Goal: Transaction & Acquisition: Purchase product/service

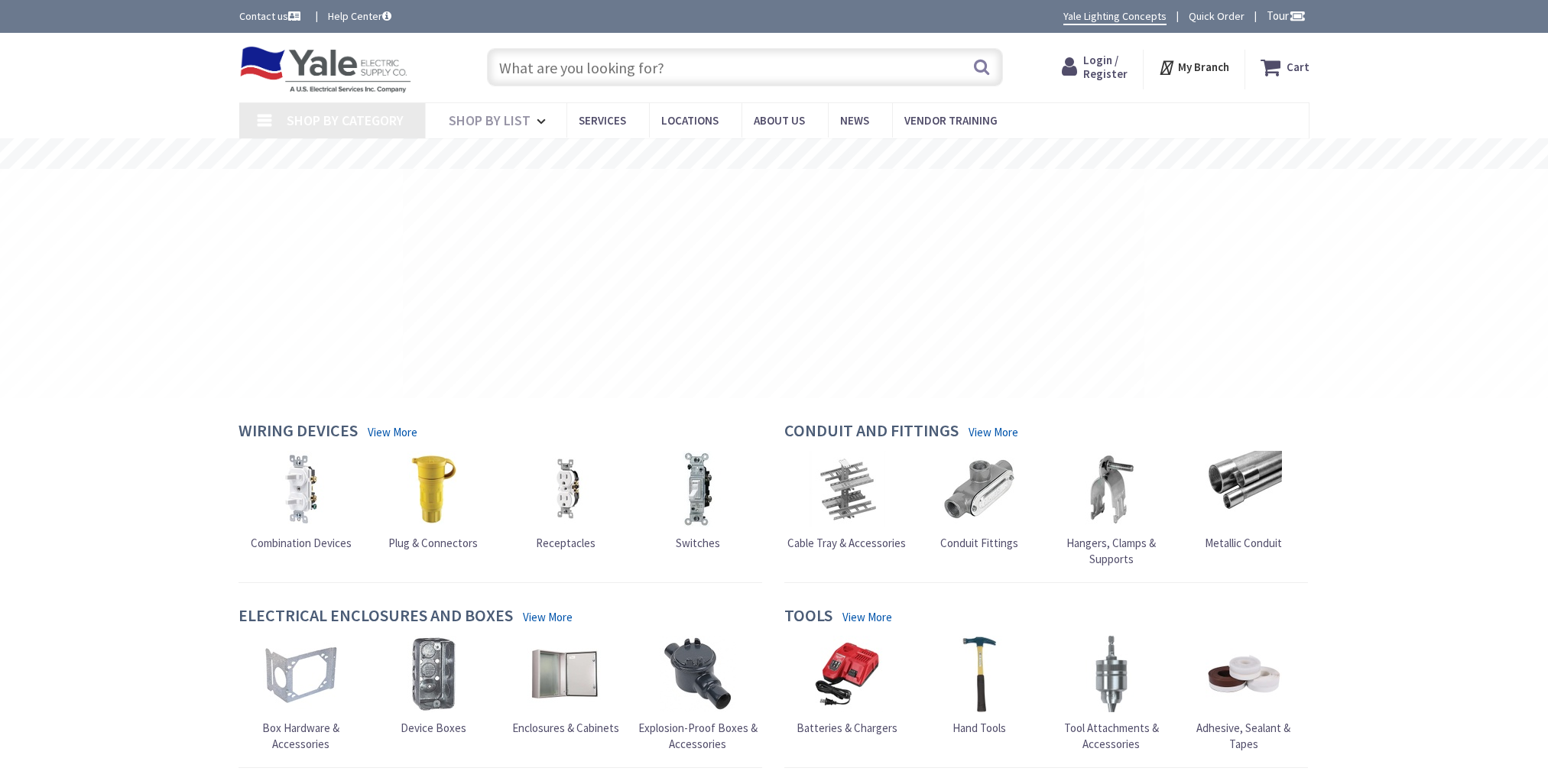
type input "[GEOGRAPHIC_DATA], [GEOGRAPHIC_DATA]"
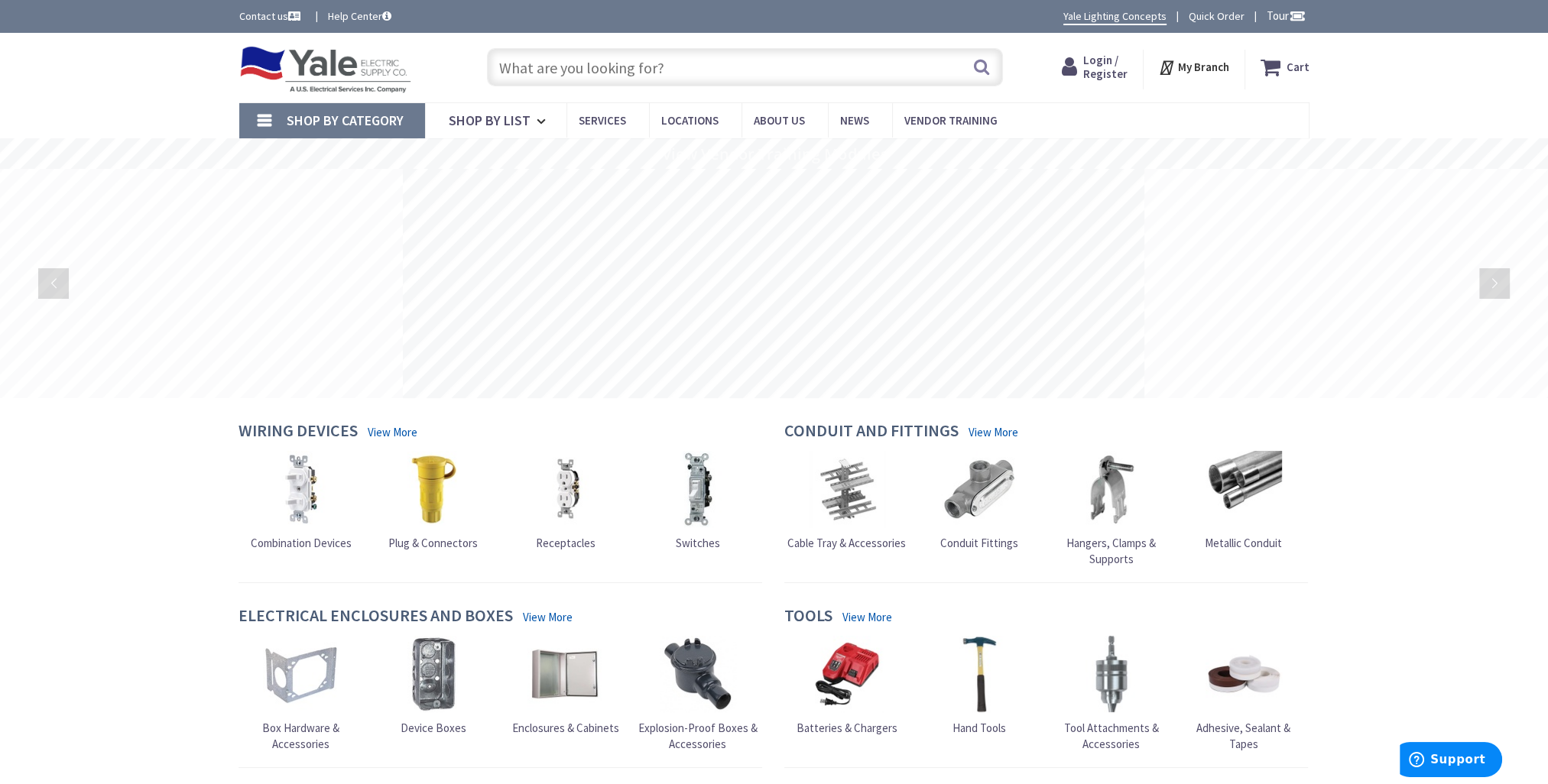
click at [534, 56] on input "text" at bounding box center [745, 67] width 516 height 38
click at [1101, 64] on span "Login / Register" at bounding box center [1091, 66] width 44 height 28
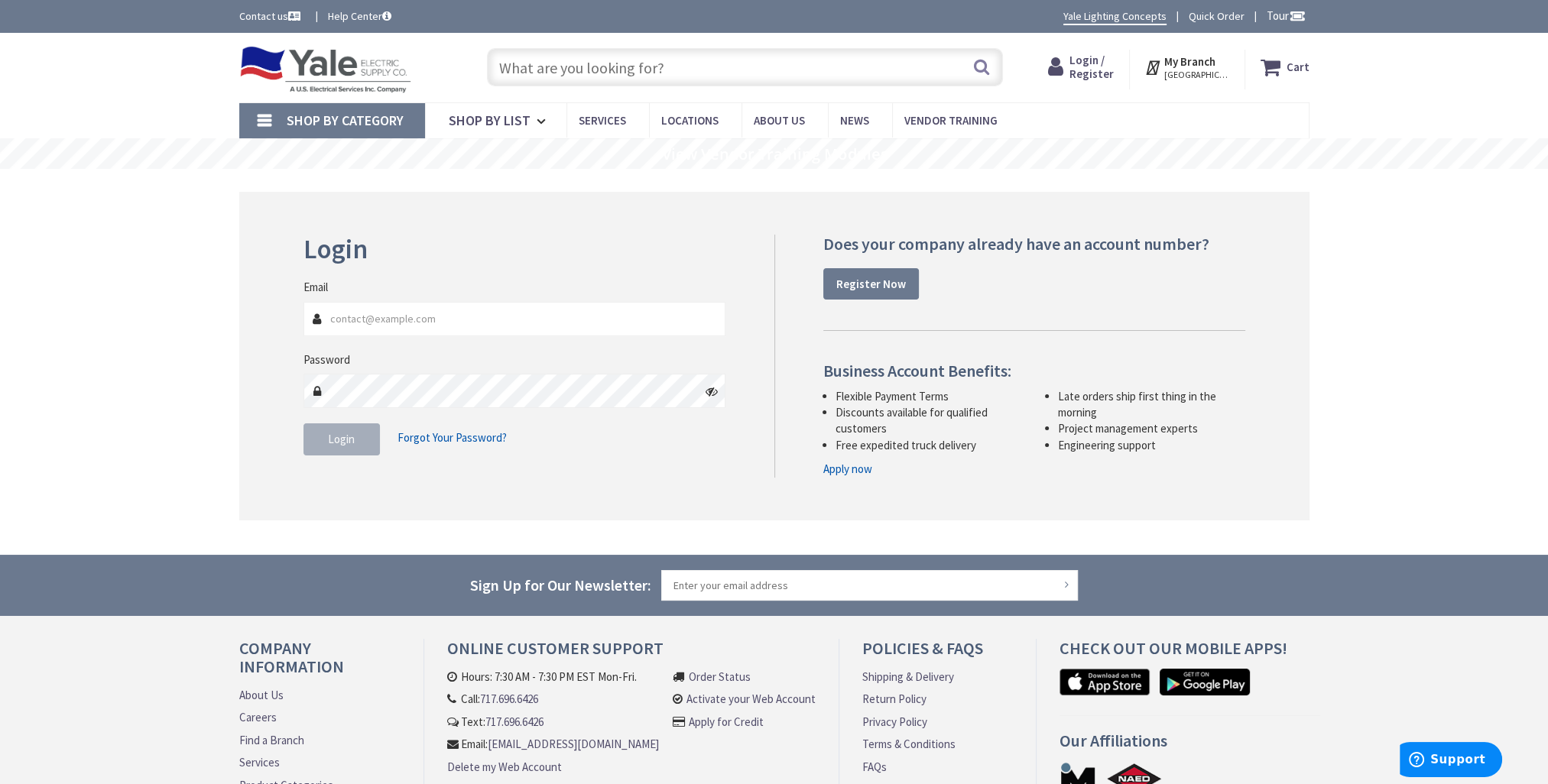
type input "[EMAIL_ADDRESS][DOMAIN_NAME]"
click at [332, 436] on span "Login" at bounding box center [341, 439] width 26 height 14
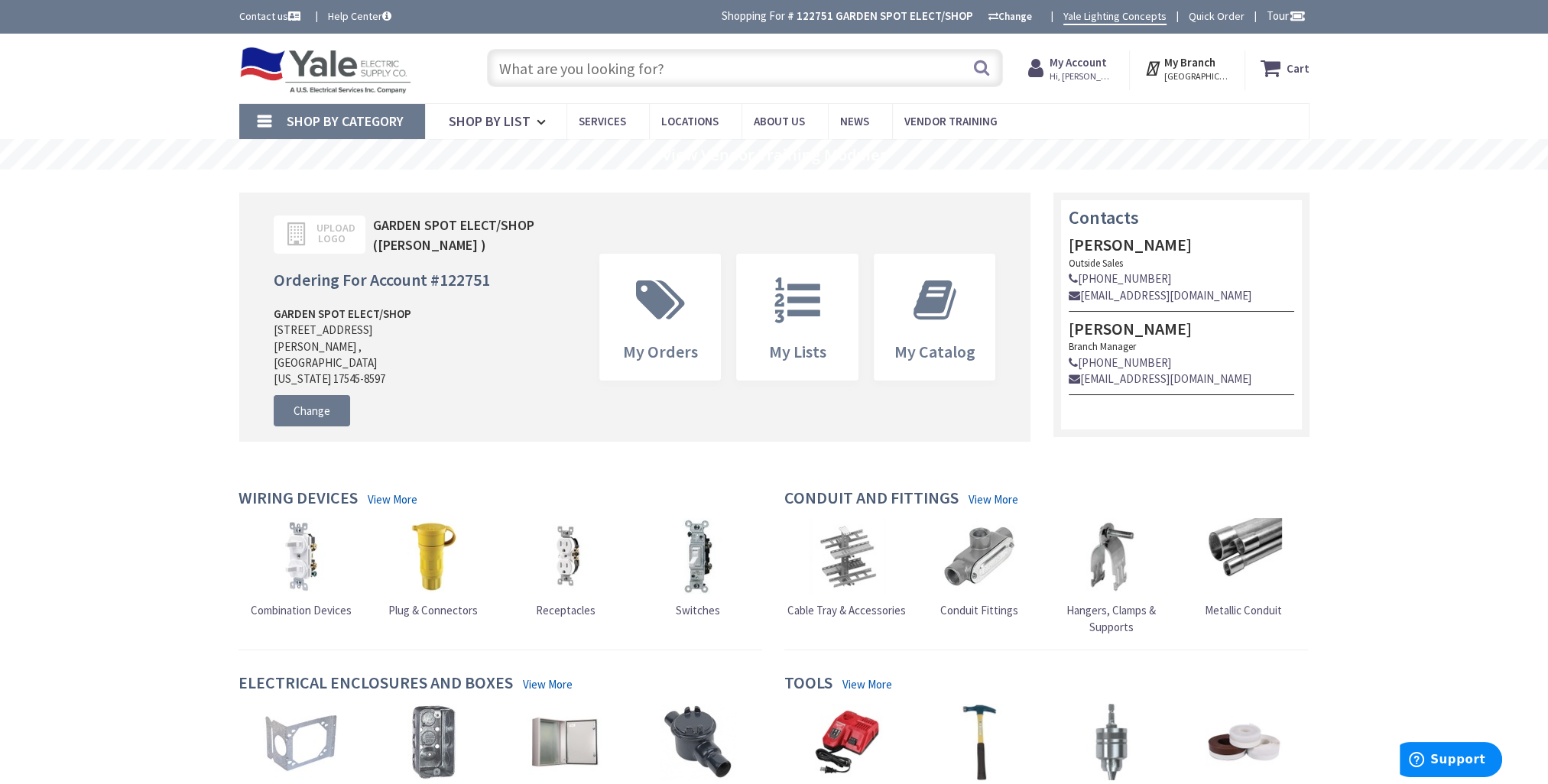
click at [589, 75] on input "text" at bounding box center [745, 68] width 516 height 38
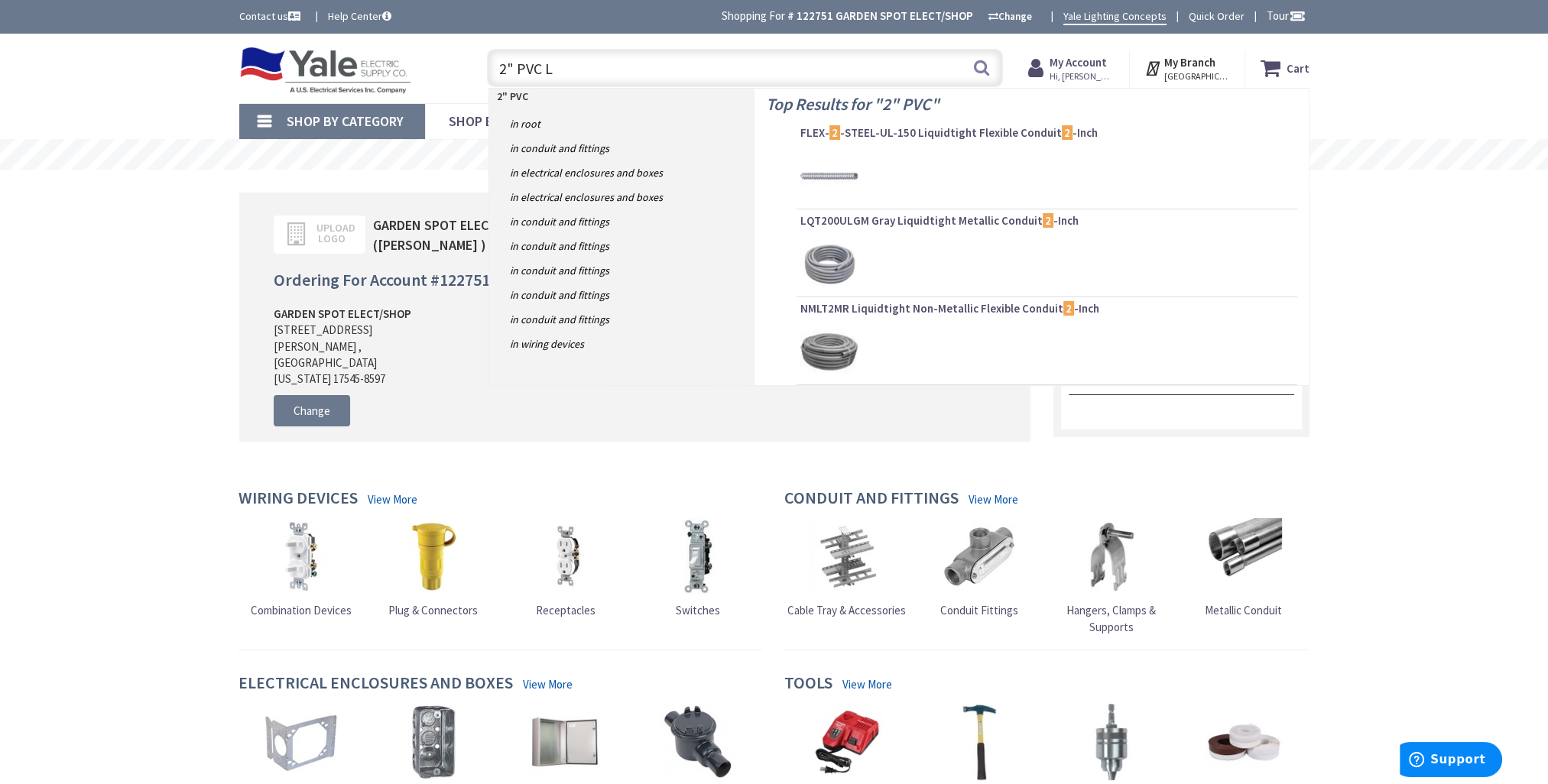
type input "2" PVC LB"
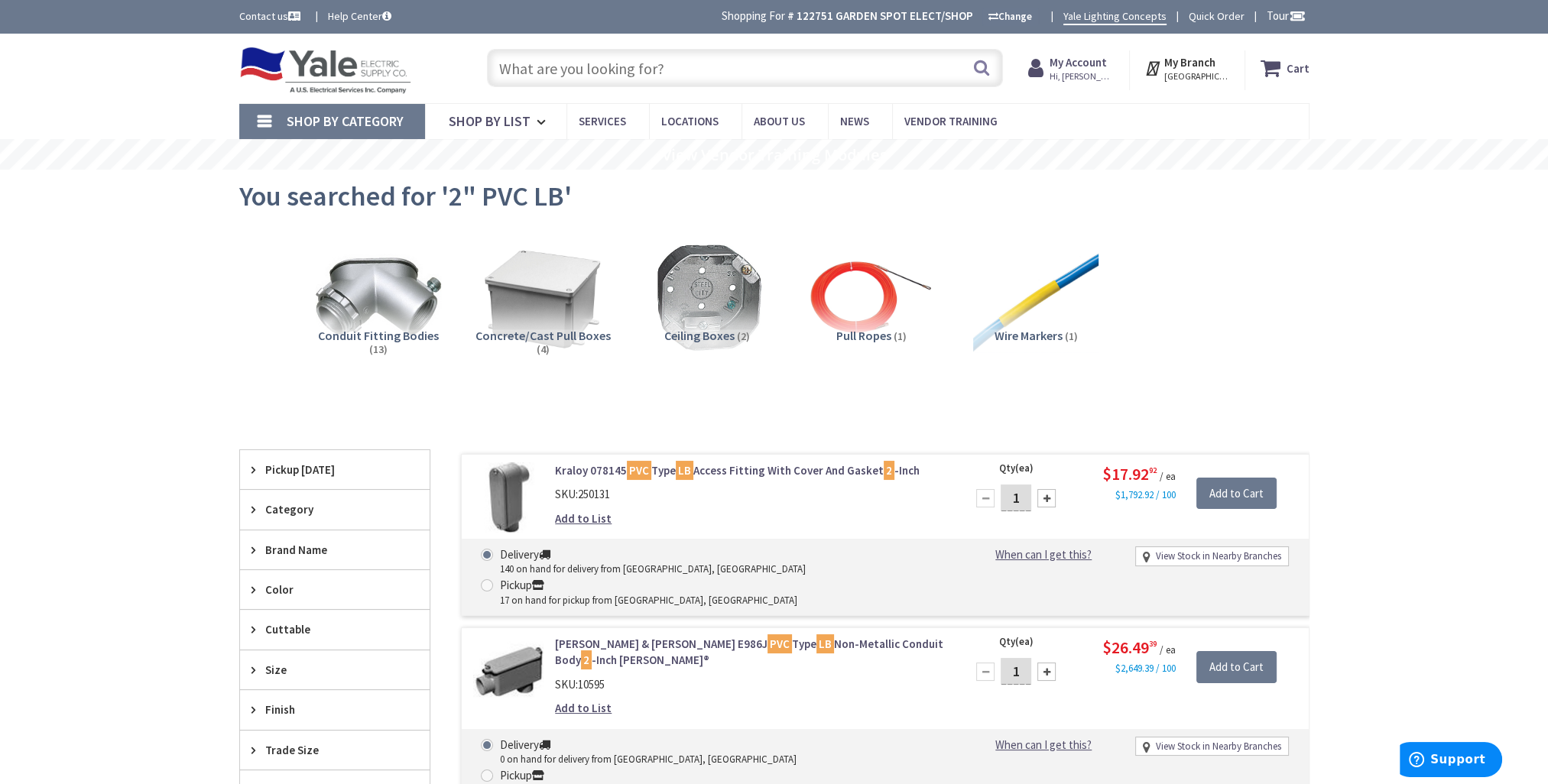
click at [635, 60] on input "text" at bounding box center [745, 68] width 516 height 38
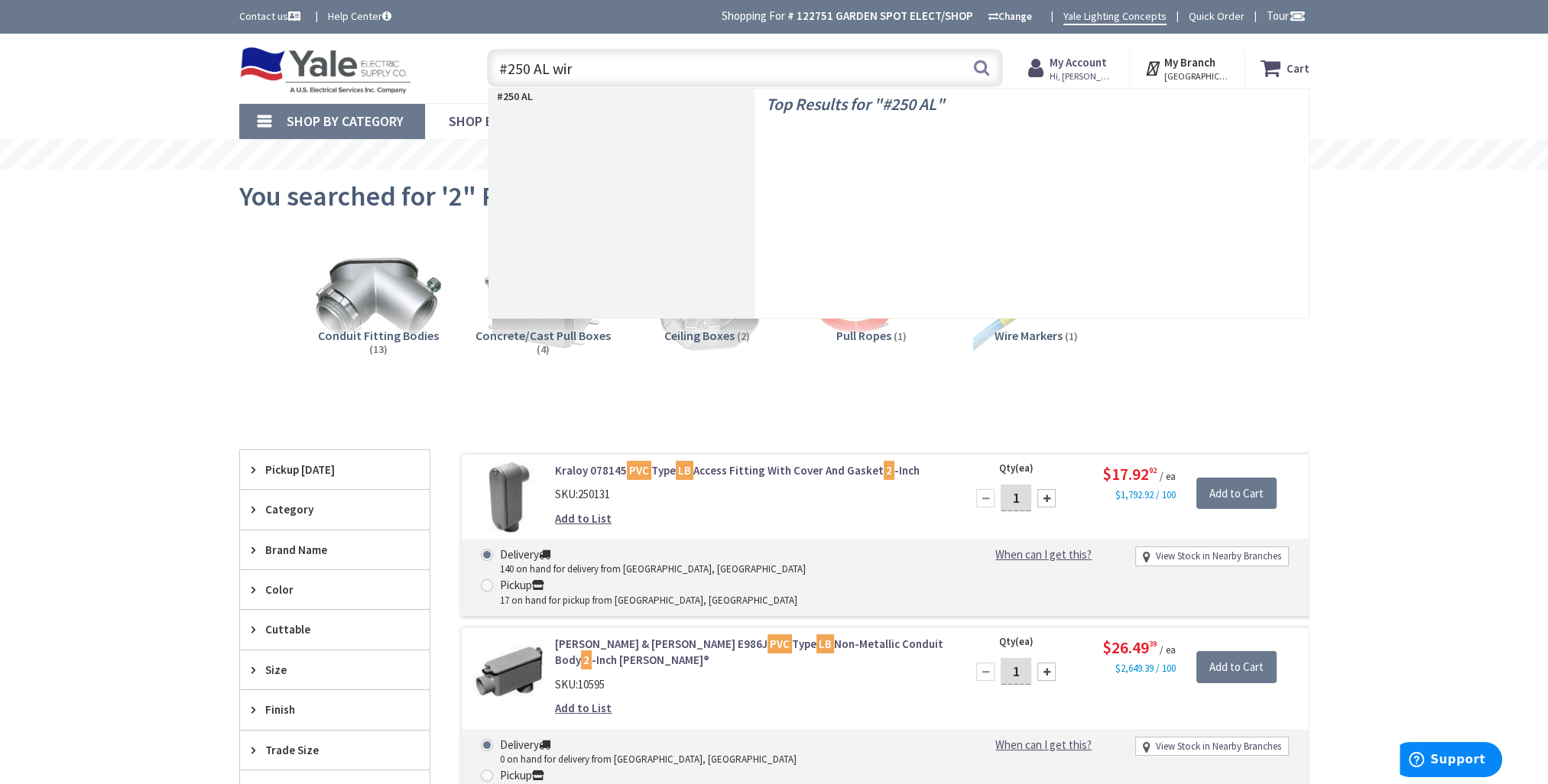
type input "#250 AL wire"
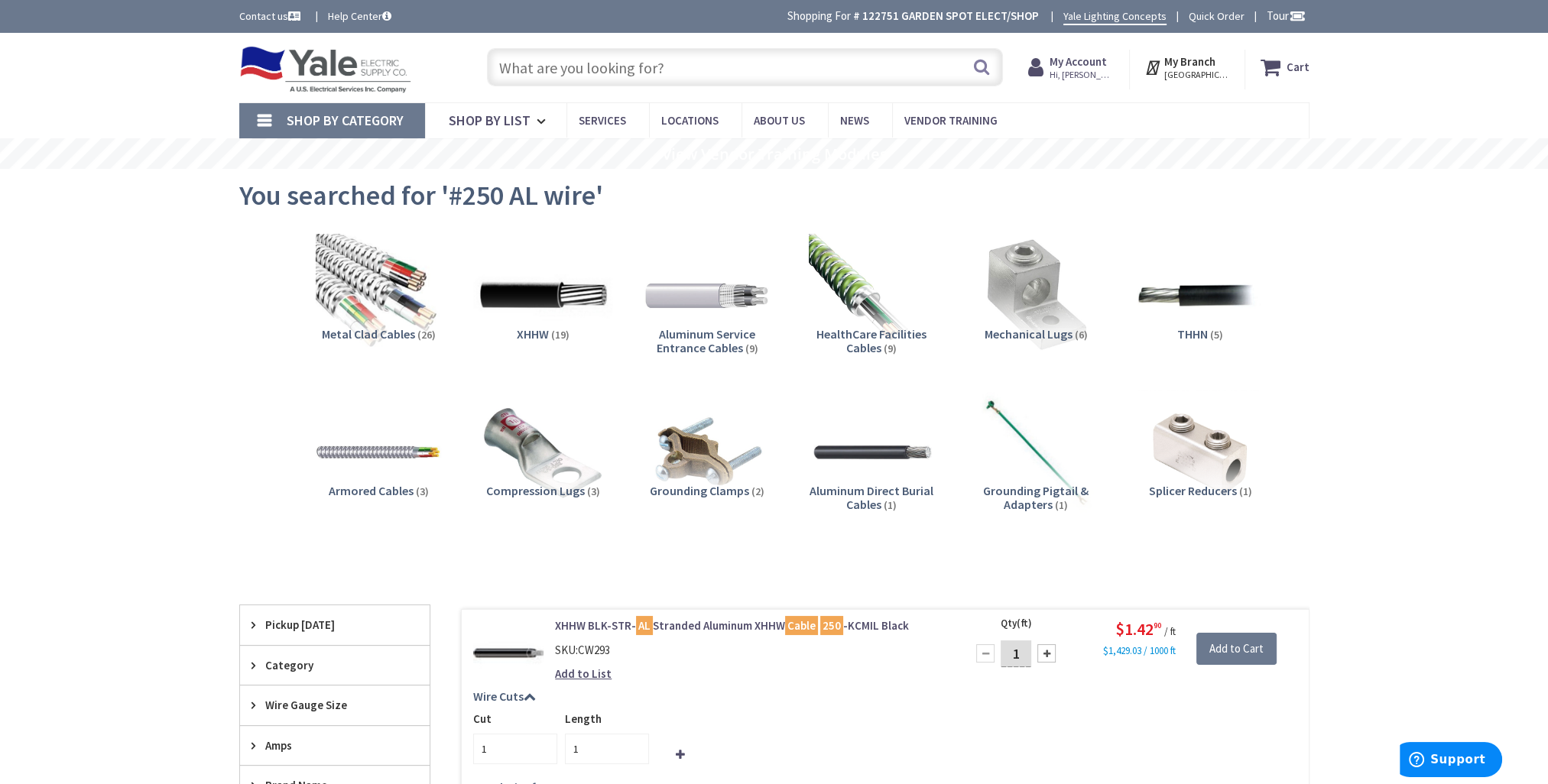
click at [542, 295] on img at bounding box center [542, 295] width 139 height 139
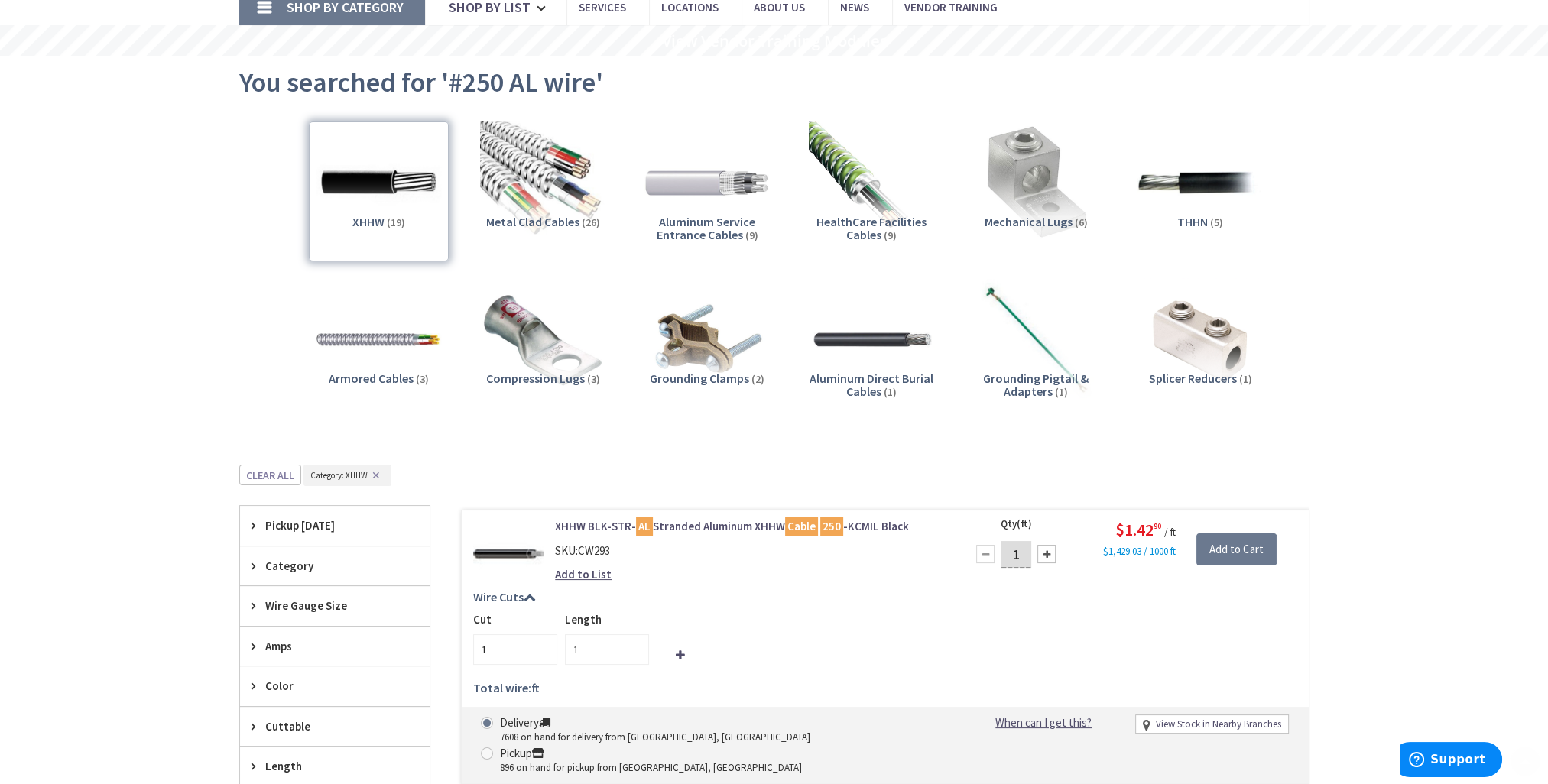
scroll to position [195, 0]
